Goal: Navigation & Orientation: Find specific page/section

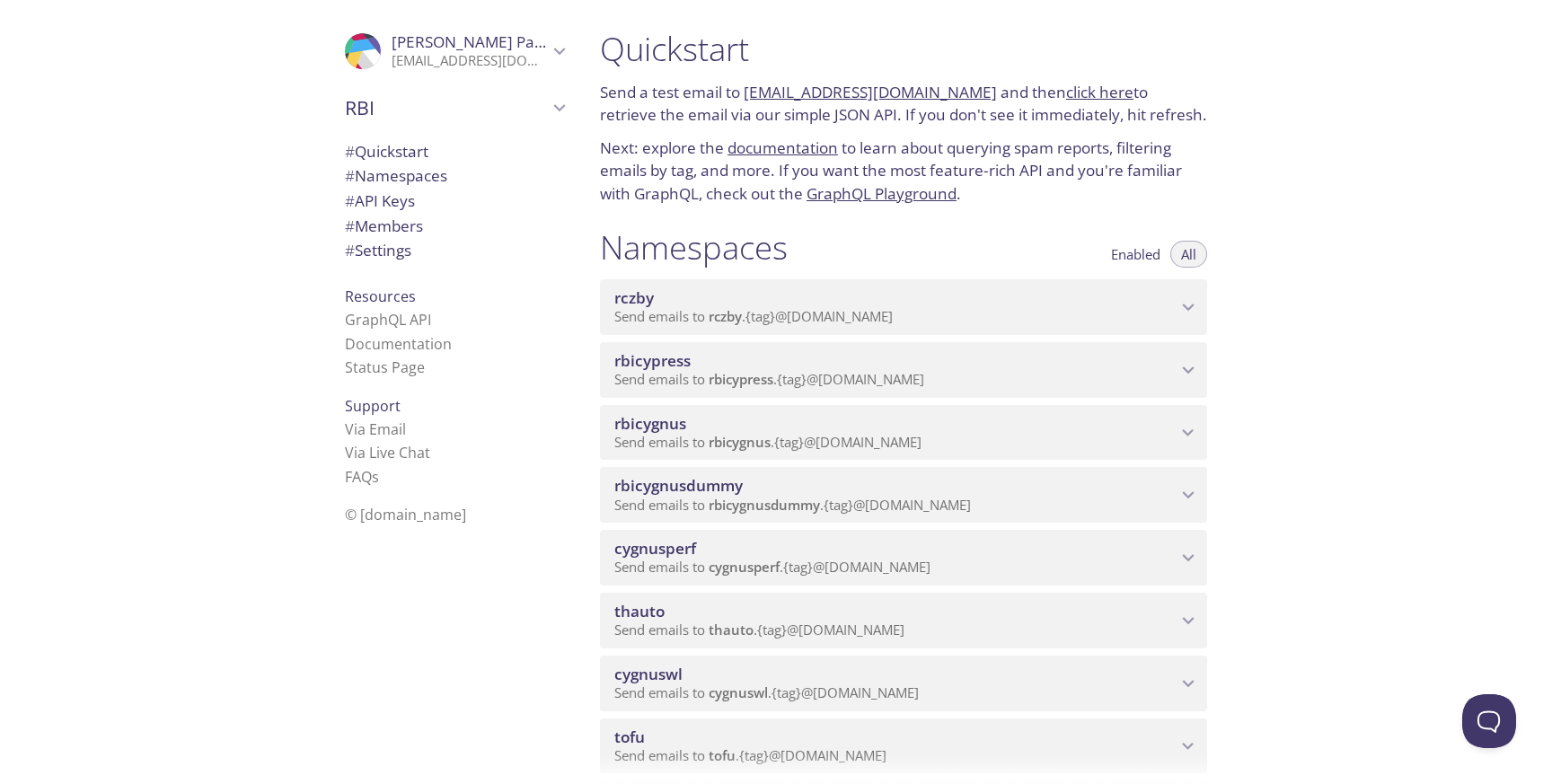
click at [558, 48] on icon "Sarita Pathak" at bounding box center [559, 51] width 23 height 23
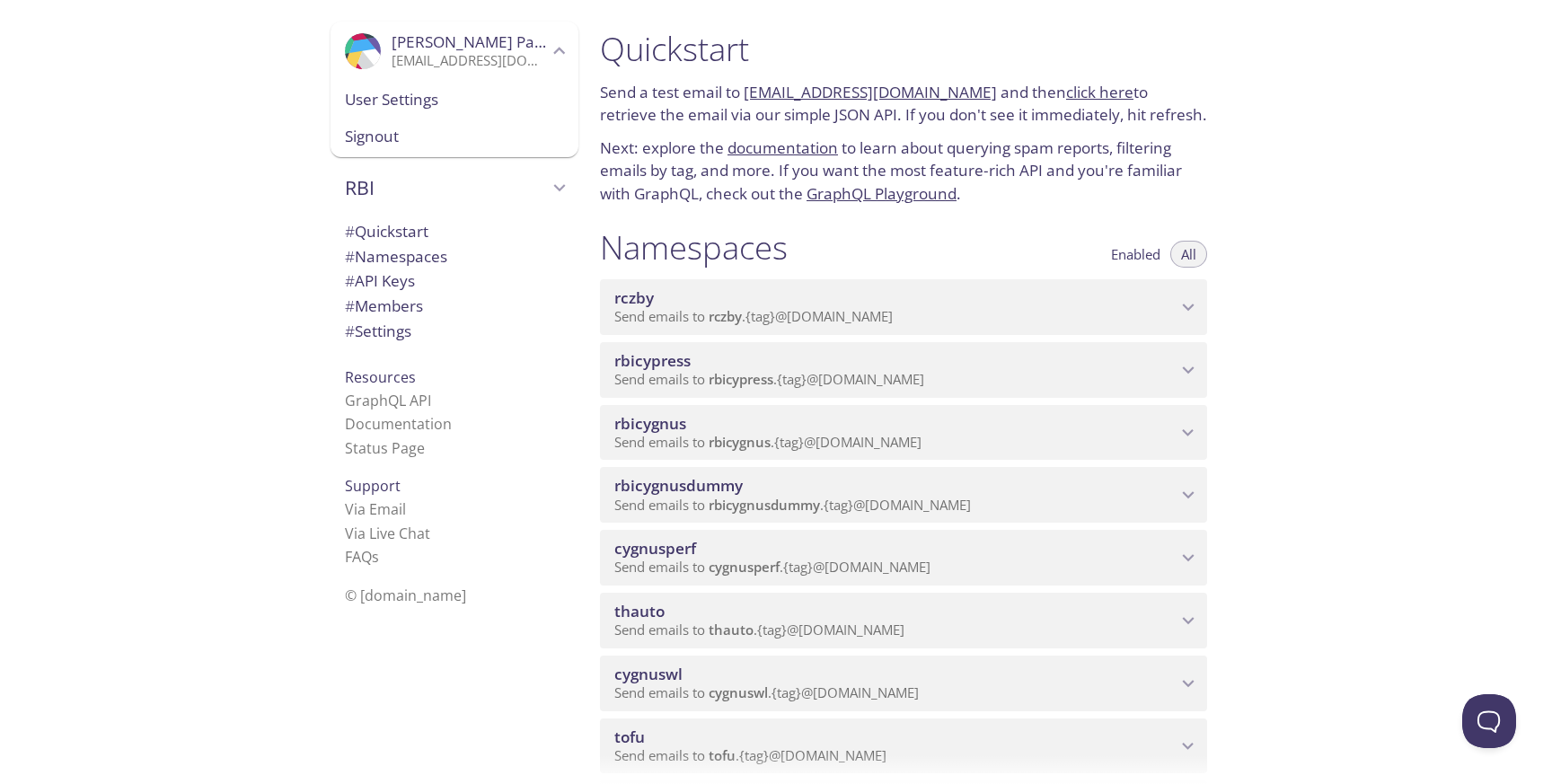
click at [129, 317] on div ".cls-1 { fill: #6d5ca8; } .cls-2 { fill: #3fc191; } .cls-3 { fill: #3b4752; } .…" at bounding box center [292, 392] width 585 height 784
